Goal: Task Accomplishment & Management: Manage account settings

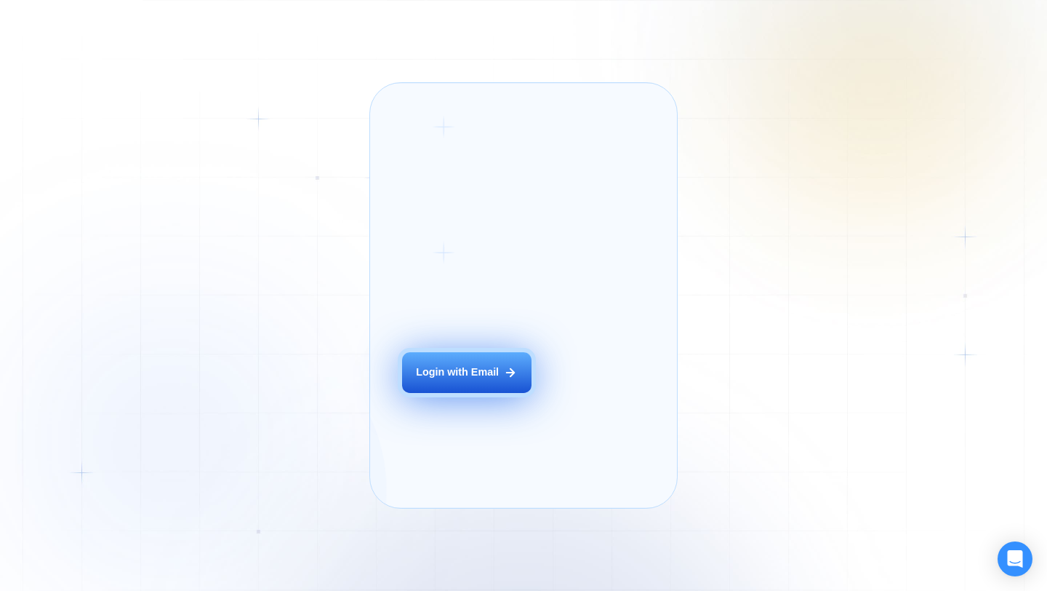
click at [474, 380] on div "Login with Email" at bounding box center [457, 372] width 83 height 15
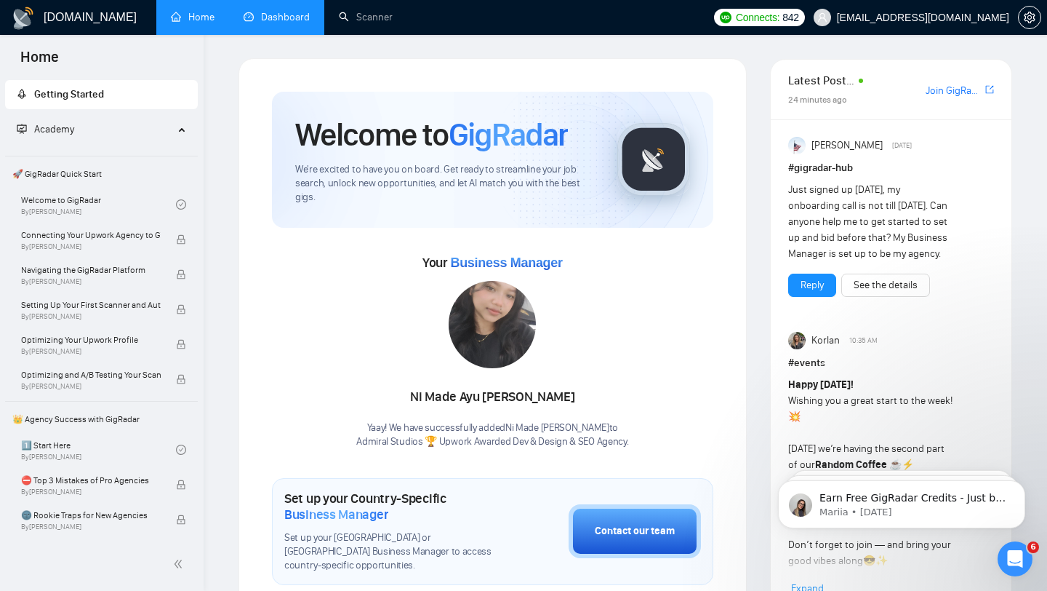
click at [297, 18] on link "Dashboard" at bounding box center [277, 17] width 66 height 12
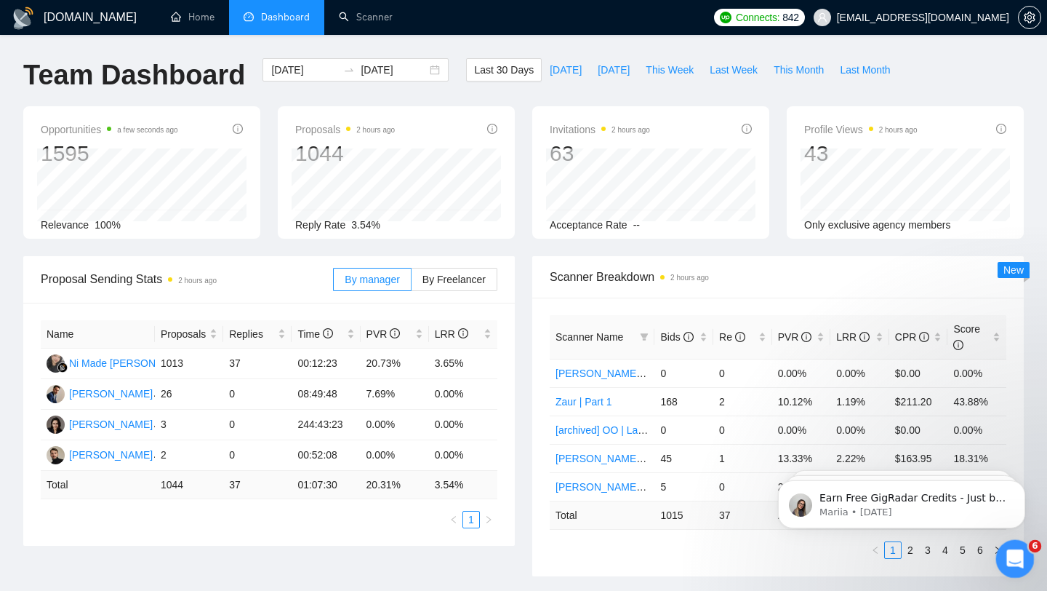
click at [1009, 550] on icon "Open Intercom Messenger" at bounding box center [1013, 557] width 24 height 24
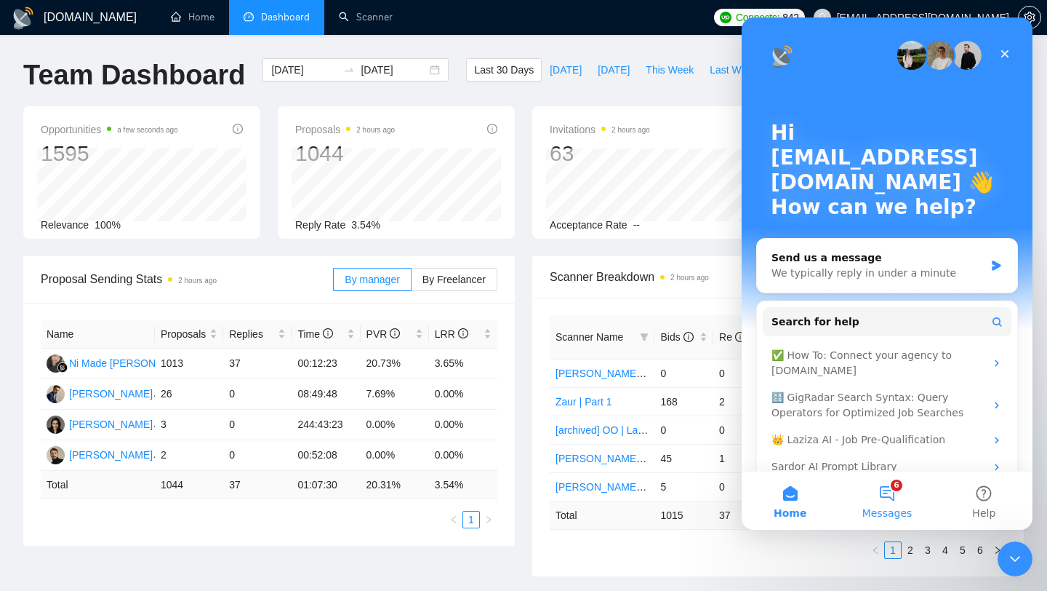
click at [884, 476] on button "6 Messages" at bounding box center [887, 500] width 97 height 58
